Goal: Task Accomplishment & Management: Manage account settings

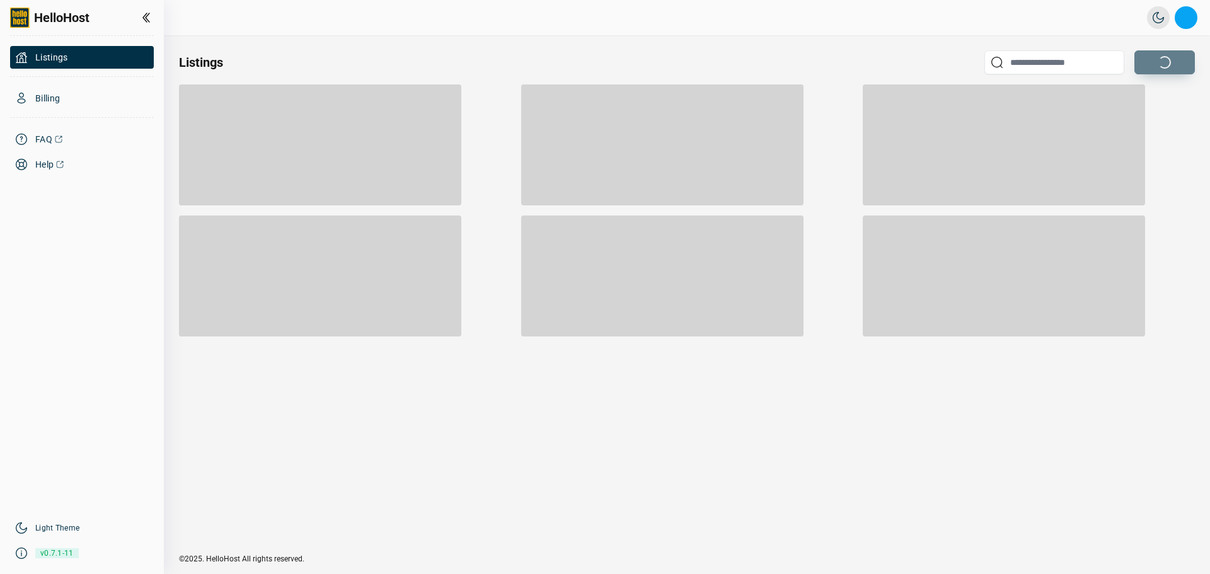
click at [1182, 6] on button "Open profile menu" at bounding box center [1185, 17] width 23 height 23
click at [443, 30] on div "HelloHost Light / Dark Mode Open profile menu Sign out" at bounding box center [687, 17] width 1046 height 35
click at [85, 98] on div "Billing" at bounding box center [82, 98] width 144 height 23
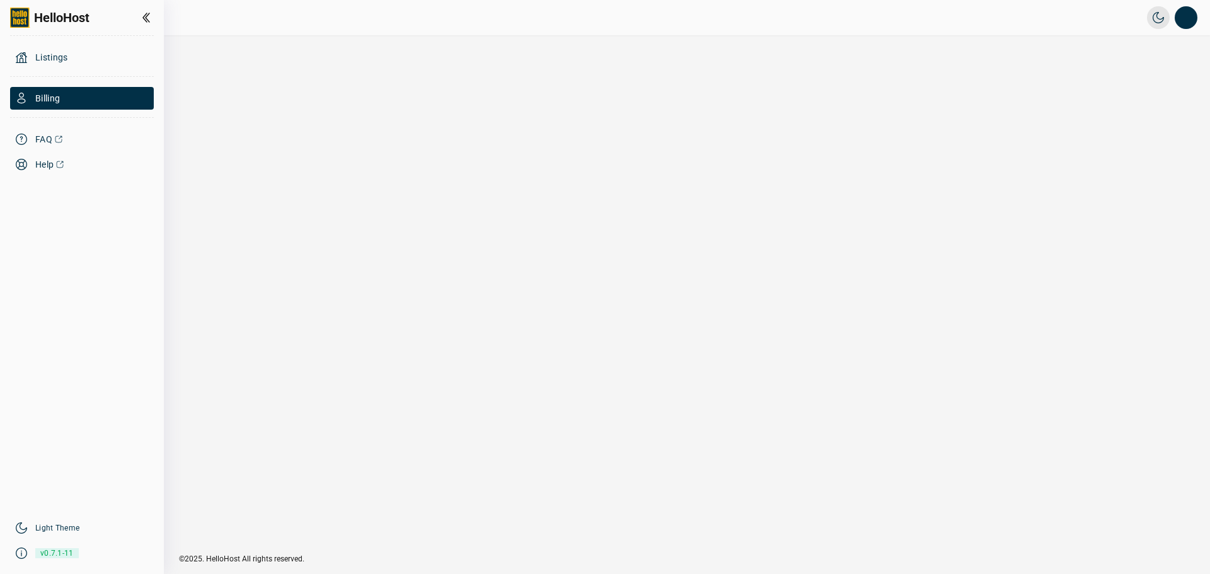
click at [1172, 14] on div "Light / Dark Mode Open profile menu Sign out" at bounding box center [1172, 17] width 50 height 23
click at [1181, 14] on button "Open profile menu" at bounding box center [1185, 17] width 23 height 23
click at [1106, 92] on li "Sign out" at bounding box center [1121, 95] width 131 height 23
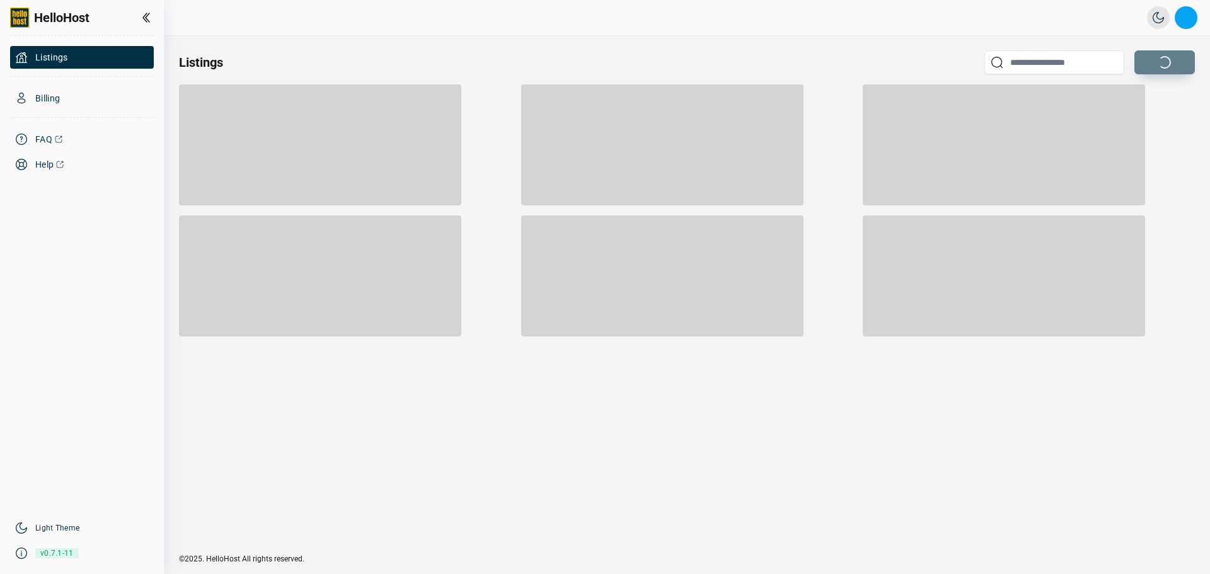
click at [1178, 23] on button "Open profile menu" at bounding box center [1185, 17] width 23 height 23
click at [347, 50] on div "Listings" at bounding box center [687, 294] width 1046 height 519
click at [751, 33] on div "HelloHost Light / Dark Mode Open profile menu Sign out" at bounding box center [687, 17] width 1046 height 35
click at [1190, 20] on button "Open profile menu" at bounding box center [1185, 17] width 23 height 23
click at [1120, 88] on li "Sign out" at bounding box center [1121, 95] width 131 height 23
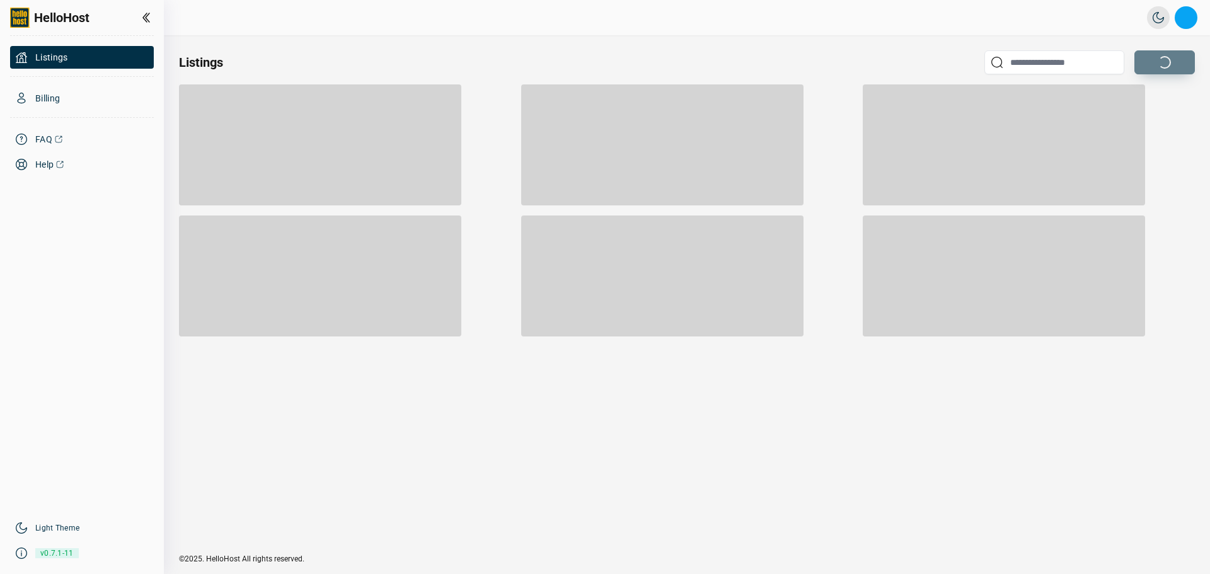
click at [1186, 13] on button "Open profile menu" at bounding box center [1185, 17] width 23 height 23
click at [209, 394] on div "Listings" at bounding box center [687, 294] width 1046 height 519
click at [796, 35] on div "Listings" at bounding box center [687, 294] width 1046 height 519
click at [730, 420] on div "Listings" at bounding box center [687, 294] width 1046 height 519
